Goal: Check status: Check status

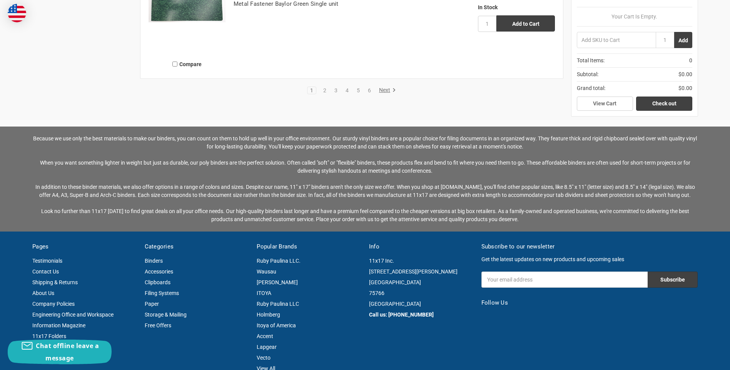
scroll to position [1770, 0]
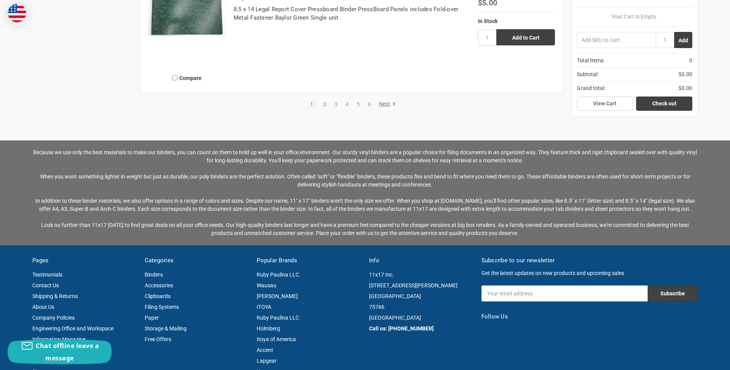
click at [324, 101] on li "2" at bounding box center [324, 104] width 9 height 8
click at [324, 102] on link "2" at bounding box center [325, 104] width 8 height 5
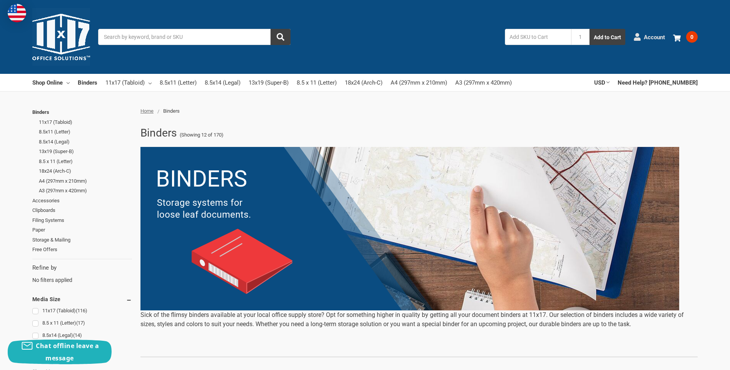
click at [649, 36] on span "Account" at bounding box center [654, 37] width 21 height 9
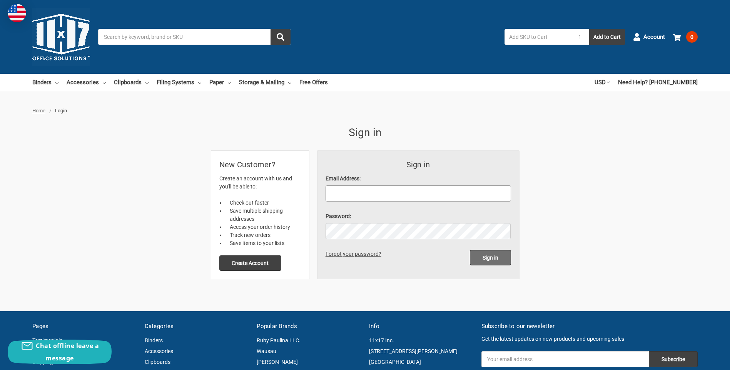
type input "[PERSON_NAME][EMAIL_ADDRESS][DOMAIN_NAME]"
click at [492, 255] on input "Sign in" at bounding box center [490, 257] width 41 height 15
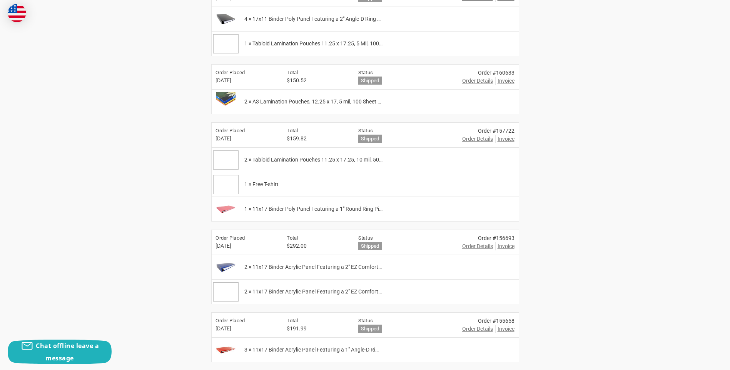
scroll to position [385, 0]
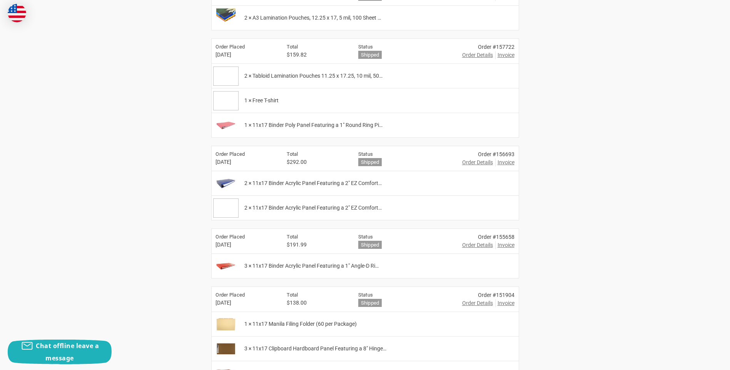
click at [470, 246] on span "Order Details" at bounding box center [477, 245] width 31 height 8
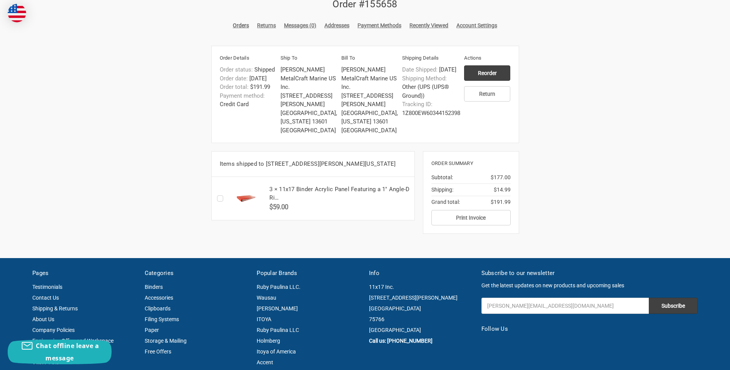
scroll to position [115, 0]
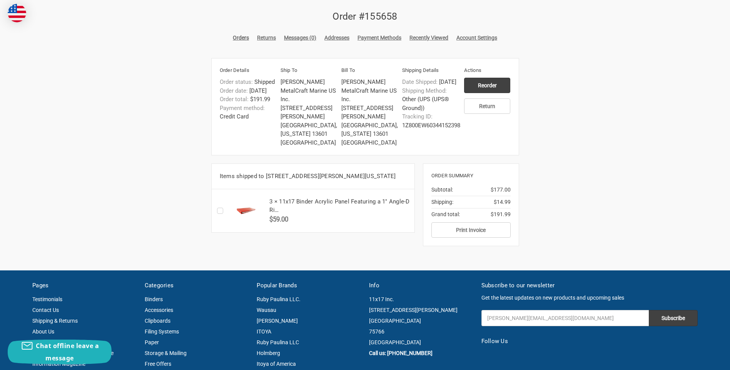
click at [295, 203] on h5 "3 × 11x17 Binder Acrylic Panel Featuring a 1" Angle-D Ri…" at bounding box center [339, 205] width 140 height 17
click at [339, 211] on h5 "3 × 11x17 Binder Acrylic Panel Featuring a 1" Angle-D Ri…" at bounding box center [339, 205] width 140 height 17
click at [367, 203] on h5 "3 × 11x17 Binder Acrylic Panel Featuring a 1" Angle-D Ri…" at bounding box center [339, 205] width 140 height 17
click at [368, 200] on h5 "3 × 11x17 Binder Acrylic Panel Featuring a 1" Angle-D Ri…" at bounding box center [339, 205] width 140 height 17
click at [369, 199] on h5 "3 × 11x17 Binder Acrylic Panel Featuring a 1" Angle-D Ri…" at bounding box center [339, 205] width 140 height 17
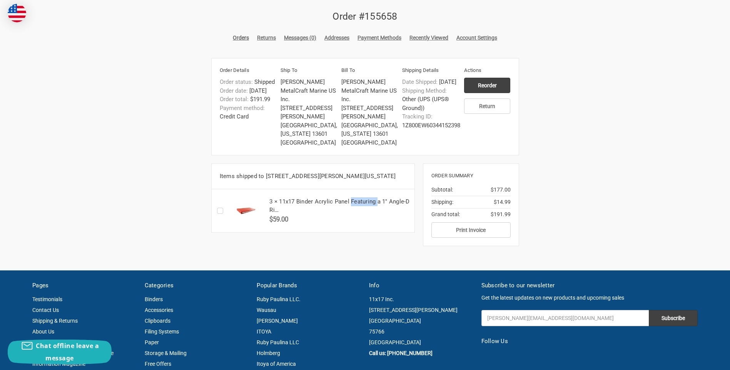
click at [367, 198] on h5 "3 × 11x17 Binder Acrylic Panel Featuring a 1" Angle-D Ri…" at bounding box center [339, 205] width 140 height 17
drag, startPoint x: 367, startPoint y: 198, endPoint x: 324, endPoint y: 197, distance: 43.9
click at [326, 197] on div "3 × 11x17 Binder Acrylic Panel Featuring a 1" Angle-D Ri… $59.00" at bounding box center [340, 210] width 149 height 43
click at [313, 208] on h5 "3 × 11x17 Binder Acrylic Panel Featuring a 1" Angle-D Ri…" at bounding box center [339, 205] width 140 height 17
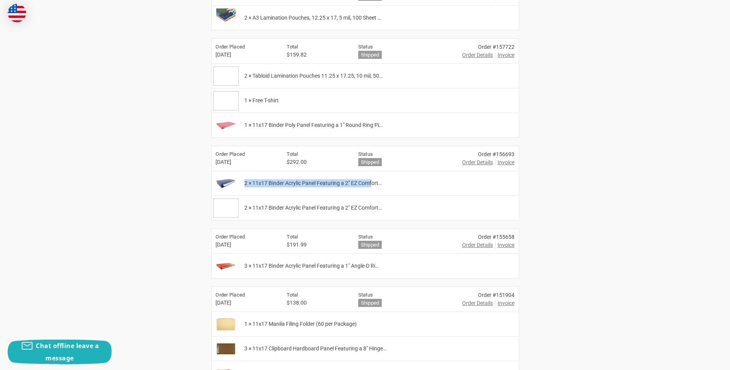
drag, startPoint x: 244, startPoint y: 184, endPoint x: 374, endPoint y: 193, distance: 130.8
click at [374, 193] on div "2 × 11x17 Binder Acrylic Panel Featuring a 2" EZ Comfort…" at bounding box center [379, 183] width 278 height 24
drag, startPoint x: 374, startPoint y: 193, endPoint x: 292, endPoint y: 191, distance: 82.4
click at [317, 192] on div "2 × 11x17 Binder Acrylic Panel Featuring a 2" EZ Comfort…" at bounding box center [379, 183] width 278 height 24
drag, startPoint x: 254, startPoint y: 181, endPoint x: 396, endPoint y: 189, distance: 141.8
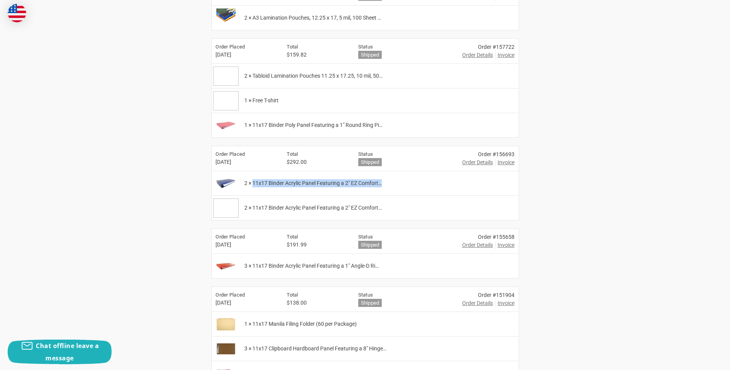
click at [396, 189] on div "2 × 11x17 Binder Acrylic Panel Featuring a 2" EZ Comfort…" at bounding box center [379, 183] width 278 height 24
copy span "11x17 Binder Acrylic Panel Featuring a 2" EZ Comfort…"
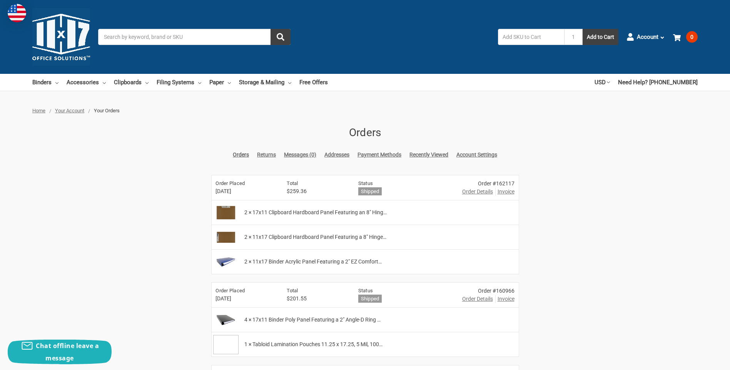
click at [218, 35] on input "Search" at bounding box center [194, 37] width 192 height 16
paste input "11x17 Binder Acrylic Panel Featuring a 2" EZ Comfort…"
type input "11x17 Binder Acrylic Panel Featuring a 2" EZ Comfort…"
click at [271, 29] on button "submit" at bounding box center [281, 37] width 20 height 16
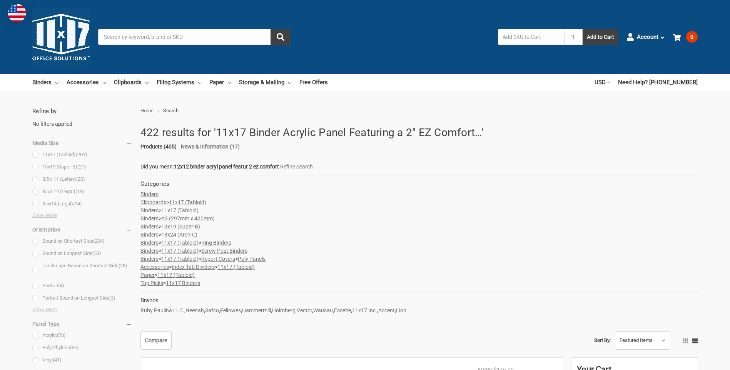
click at [197, 36] on input "Search" at bounding box center [194, 37] width 192 height 16
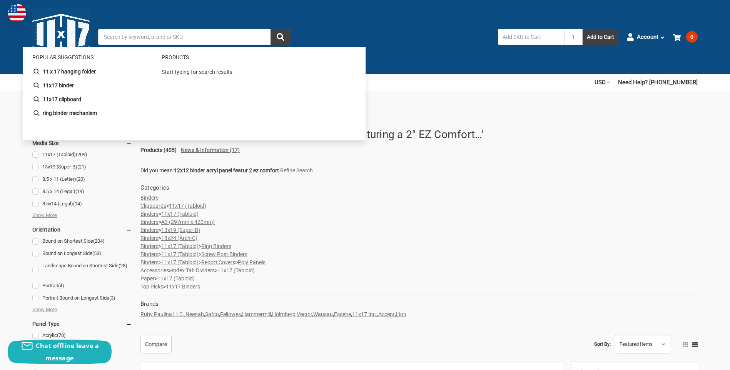
paste input "11x17 Binder Acrylic Panel Featuring a 2" EZ Comfort…"
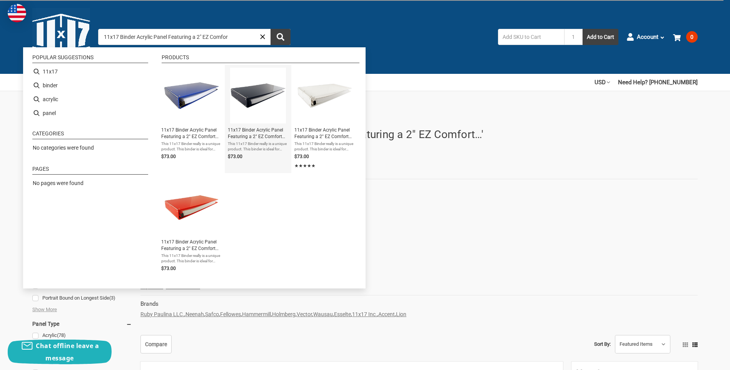
type input "11x17 Binder Acrylic Panel Featuring a 2" EZ Comfort"
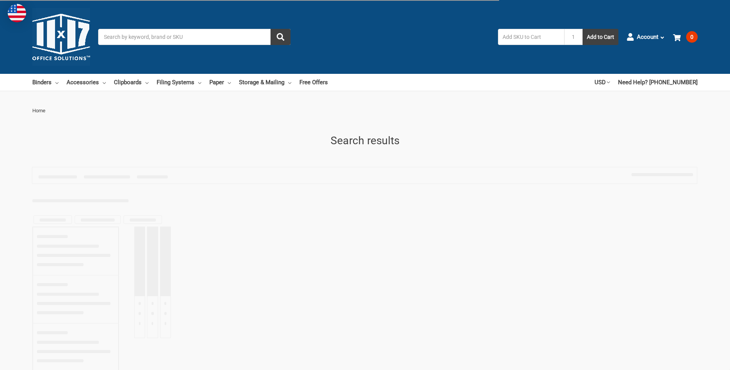
type input "11x17 Binder Acrylic Panel Featuring a 2" EZ Comfort"
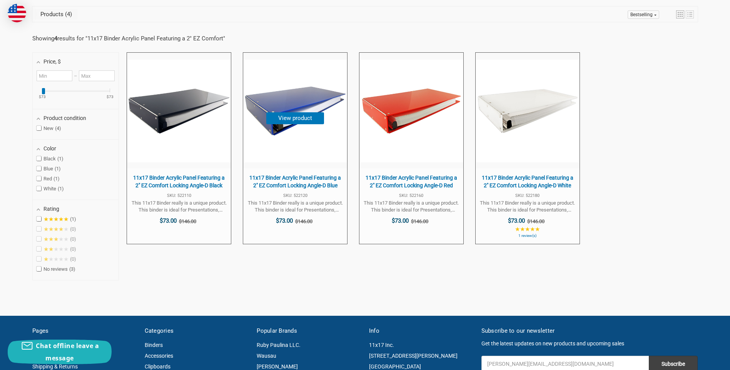
scroll to position [154, 0]
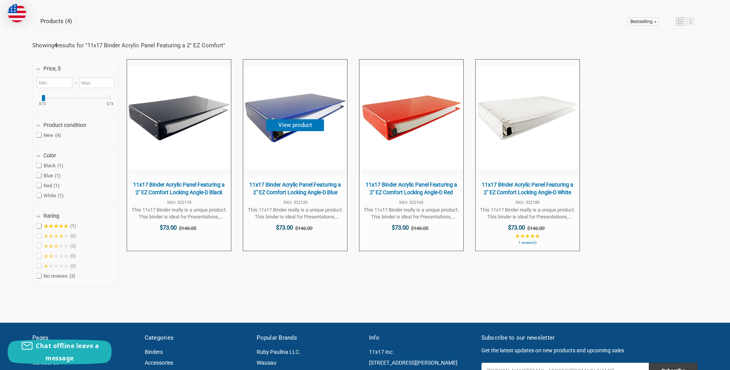
click at [288, 185] on span "11x17 Binder Acrylic Panel Featuring a 2" EZ Comfort Locking Angle-D Blue" at bounding box center [295, 188] width 96 height 15
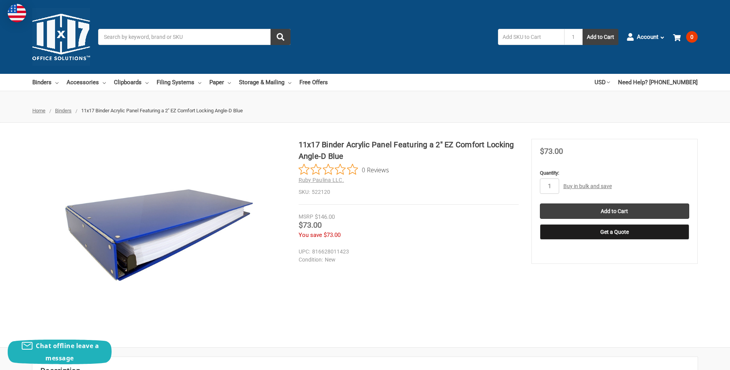
click at [110, 239] on img at bounding box center [159, 235] width 192 height 192
